Goal: Find specific page/section: Find specific page/section

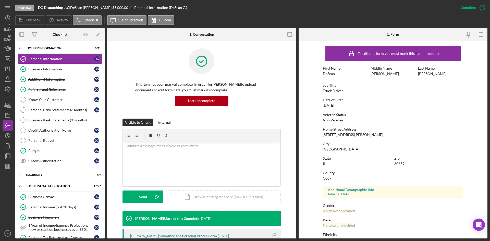
scroll to position [40, 0]
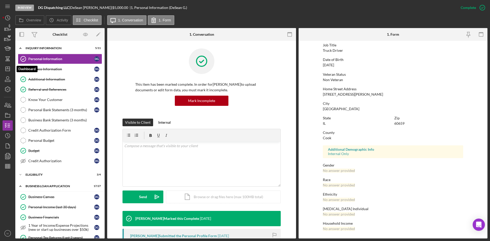
click at [7, 66] on icon "Icon/Dashboard" at bounding box center [7, 68] width 13 height 13
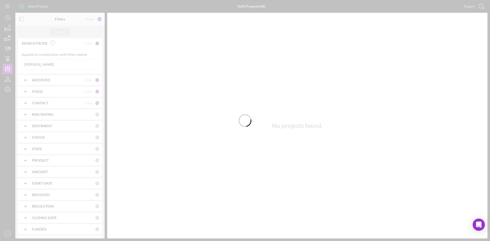
click at [41, 69] on div at bounding box center [245, 120] width 490 height 241
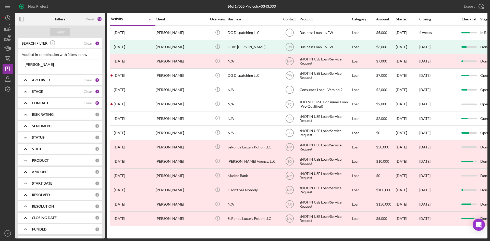
drag, startPoint x: 41, startPoint y: 64, endPoint x: -4, endPoint y: 65, distance: 44.9
click at [0, 65] on html "New Project 14 of 17055 Projects • $343,000 [PERSON_NAME] Export Icon/Export Fi…" at bounding box center [245, 120] width 490 height 241
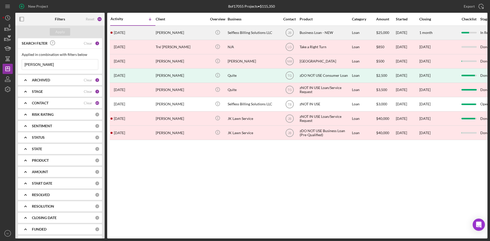
type input "[PERSON_NAME]"
click at [151, 29] on div "[DATE] [PERSON_NAME]" at bounding box center [132, 33] width 45 height 14
